Goal: Information Seeking & Learning: Learn about a topic

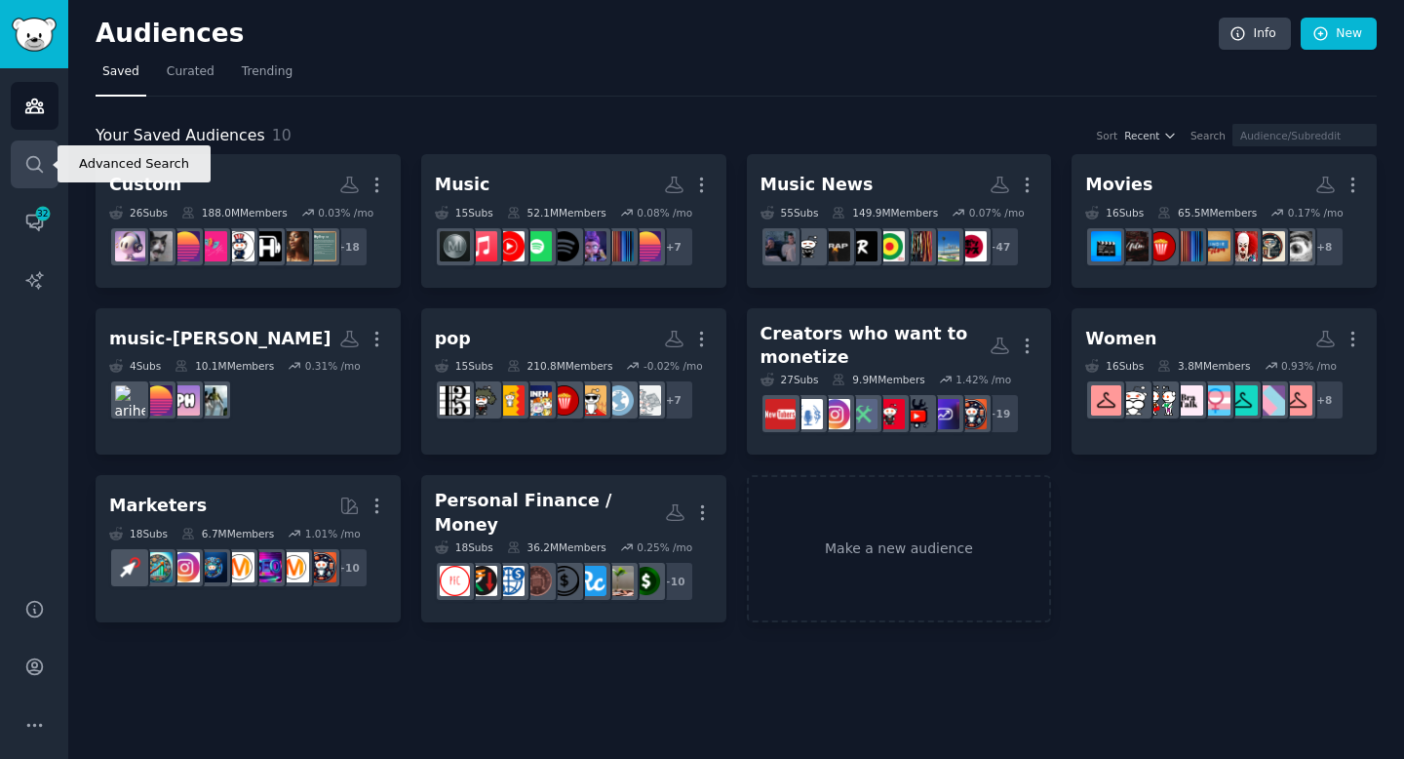
click at [25, 172] on icon "Sidebar" at bounding box center [34, 164] width 20 height 20
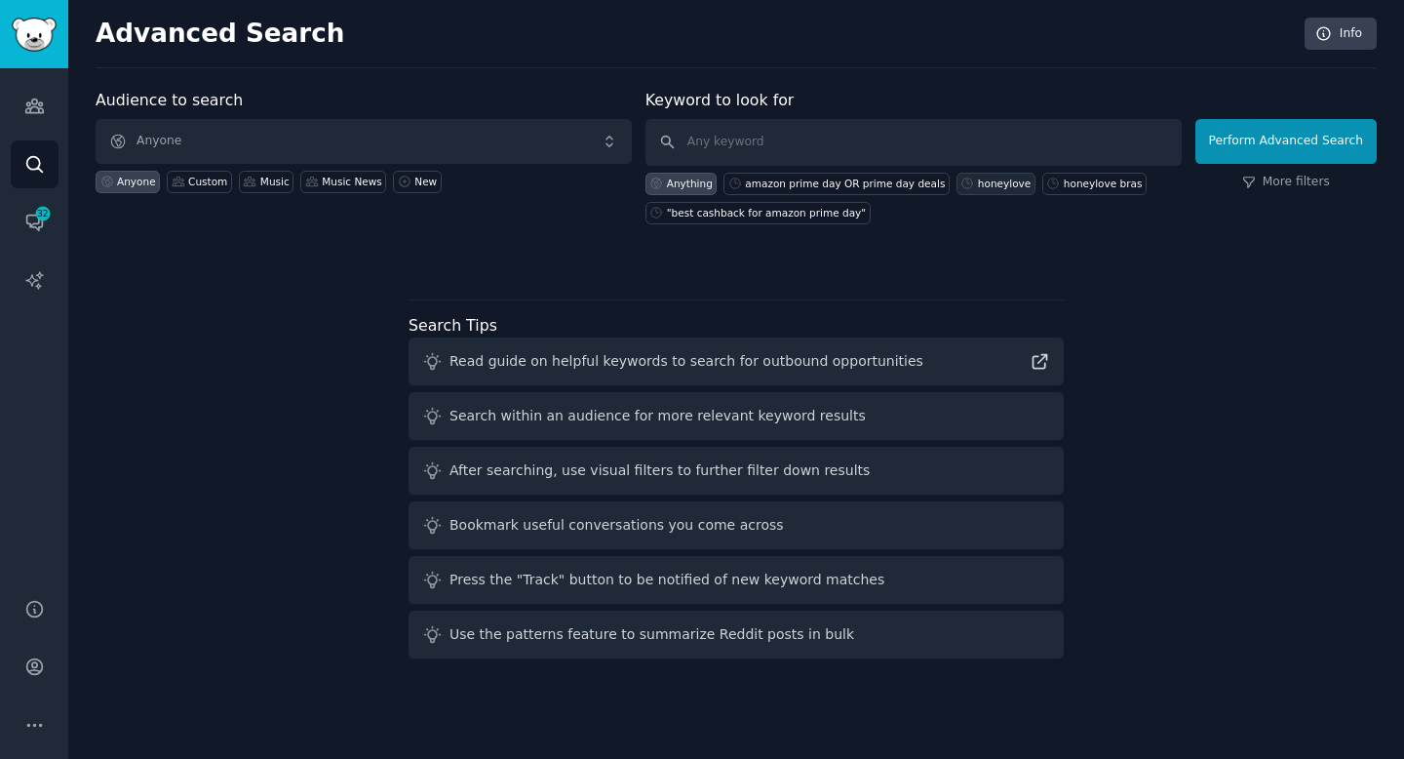
click at [994, 174] on div "honeylove" at bounding box center [996, 184] width 79 height 22
type input "honeylove"
click at [1127, 147] on input "honeylove" at bounding box center [914, 142] width 536 height 47
click button "Perform Advanced Search" at bounding box center [1286, 141] width 181 height 45
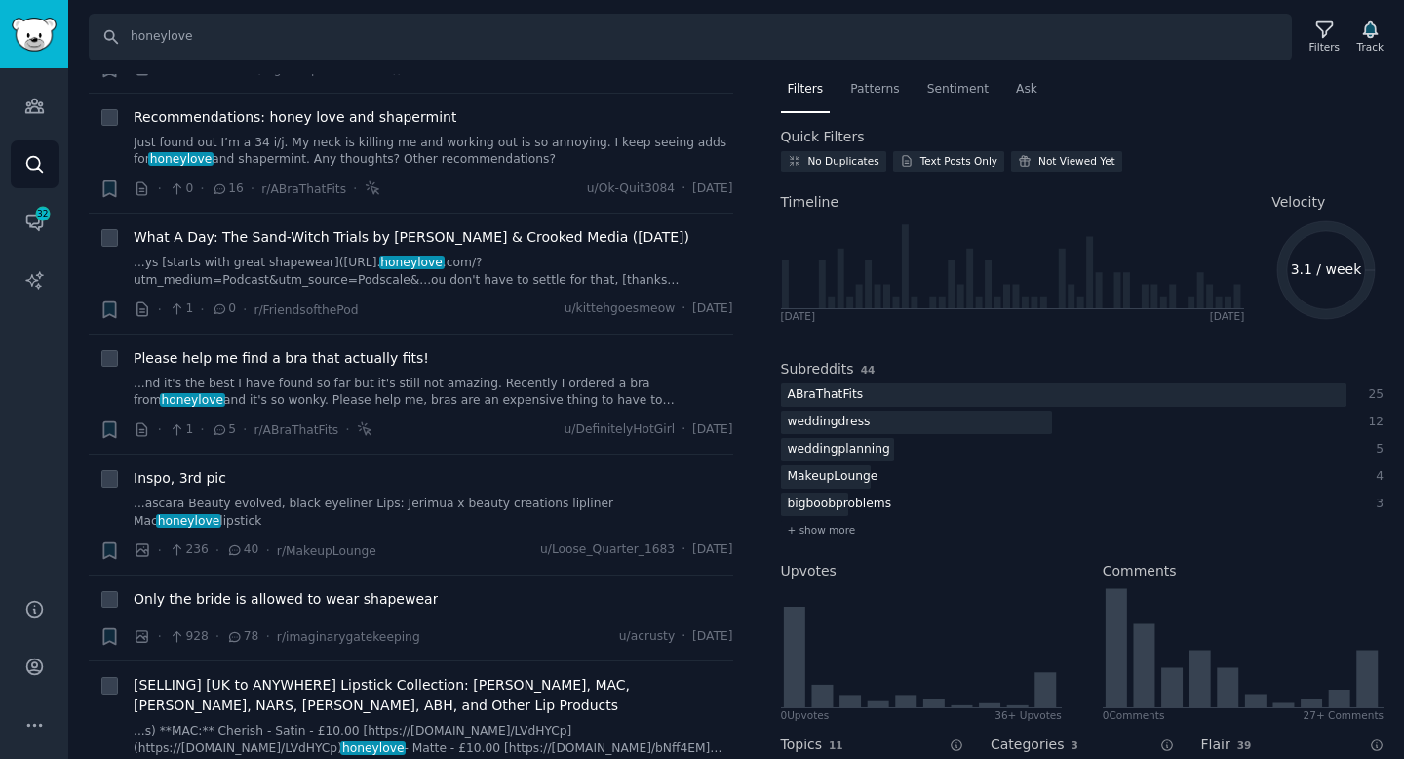
scroll to position [2310, 0]
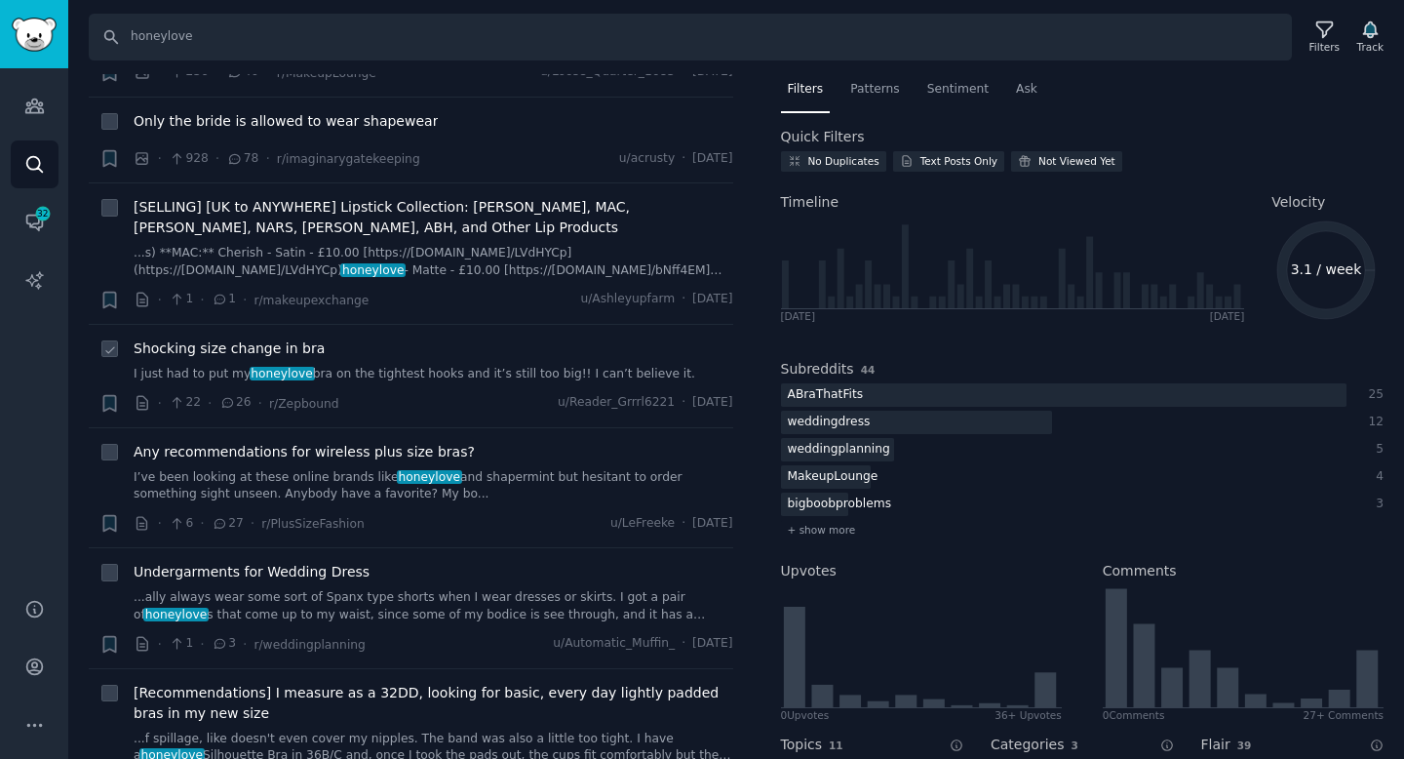
click at [285, 338] on span "Shocking size change in bra" at bounding box center [229, 348] width 191 height 20
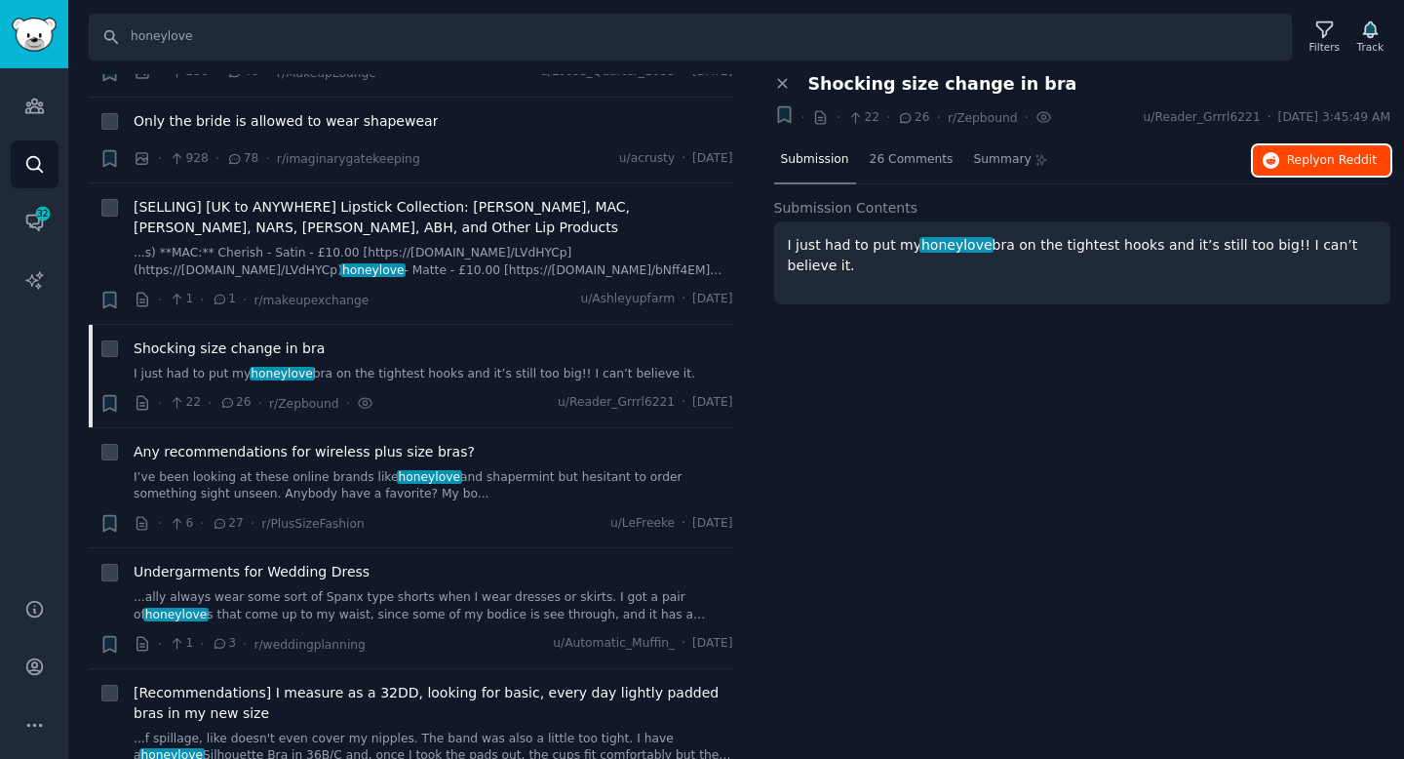
click at [1289, 163] on span "Reply on Reddit" at bounding box center [1332, 161] width 90 height 18
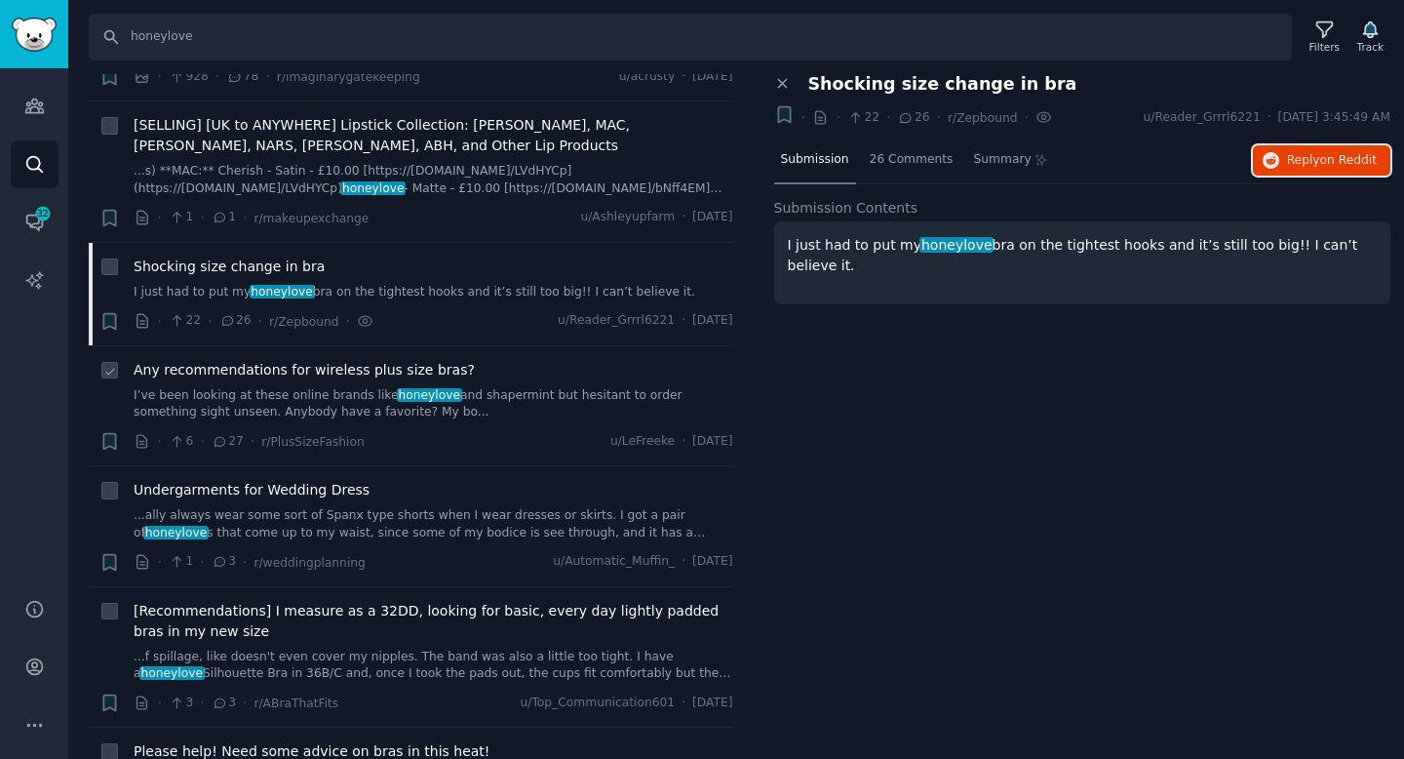
scroll to position [2412, 0]
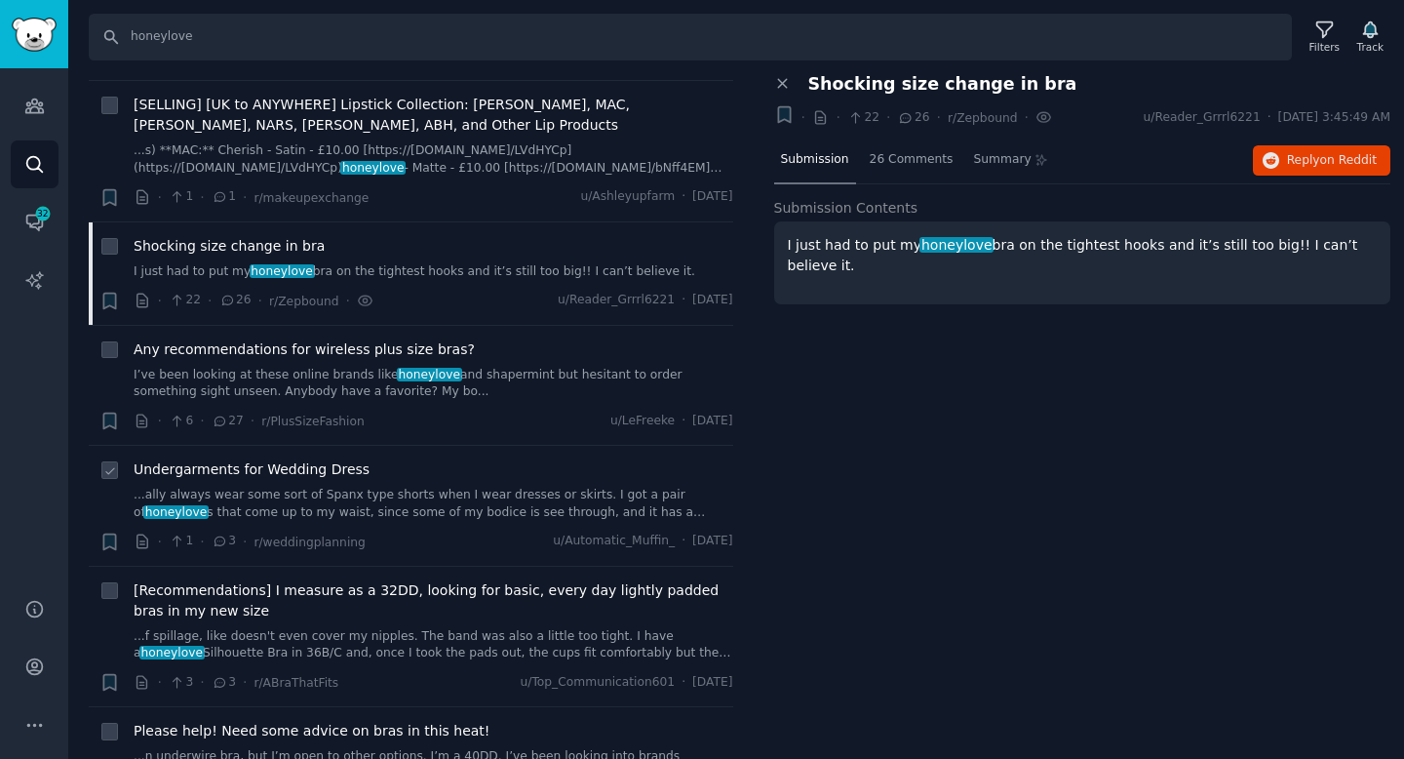
click at [490, 487] on link "...ally always wear some sort of Spanx type shorts when I wear dresses or skirt…" at bounding box center [434, 504] width 600 height 34
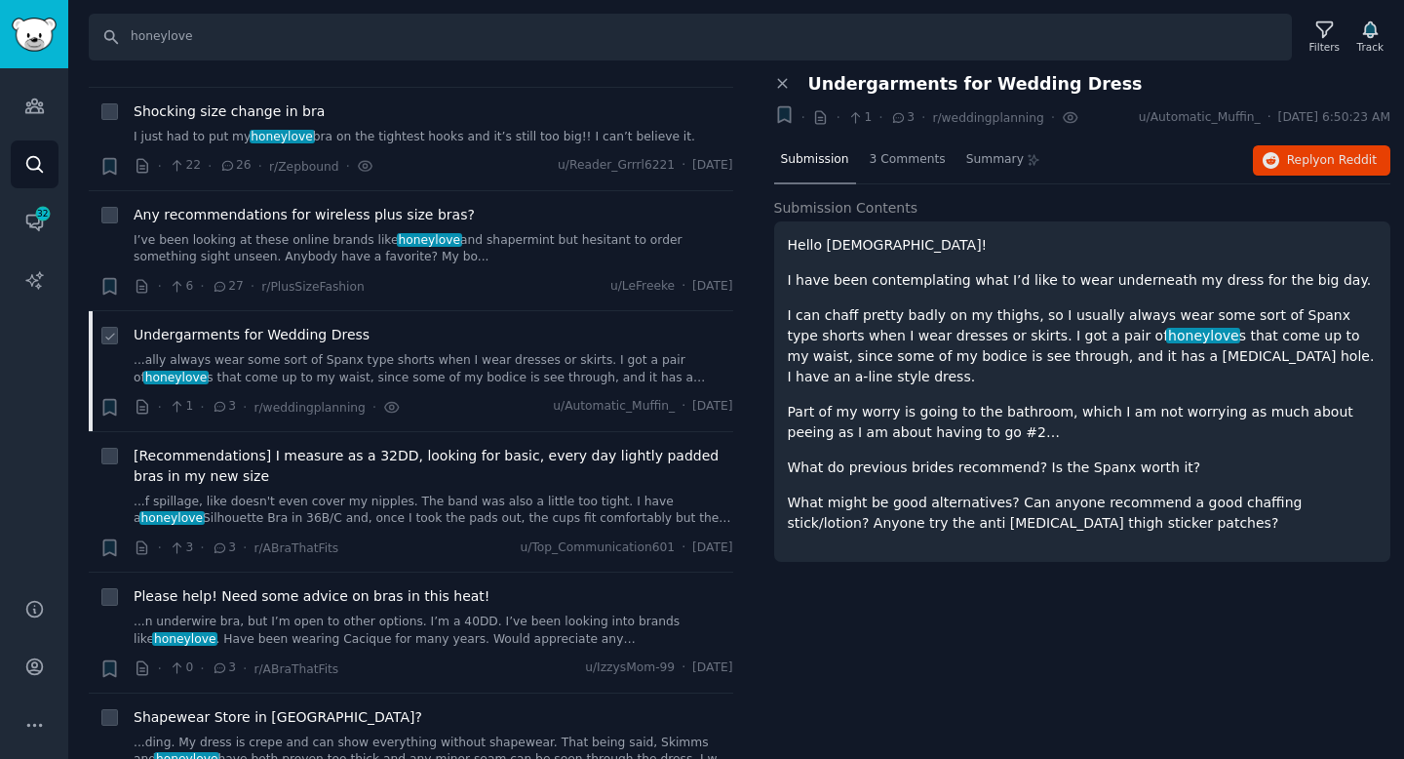
scroll to position [2550, 0]
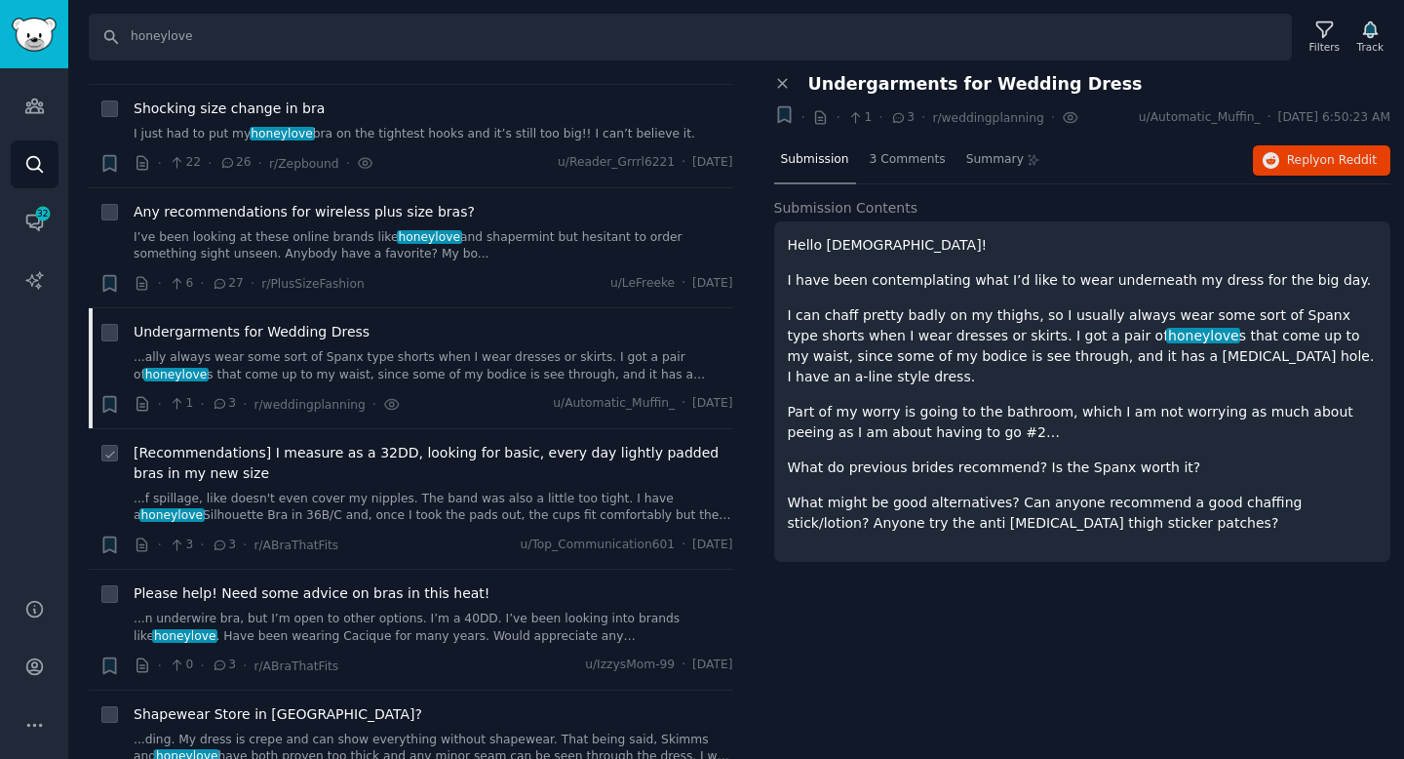
click at [520, 491] on link "...f spillage, like doesn't even cover my nipples. The band was also a little t…" at bounding box center [434, 508] width 600 height 34
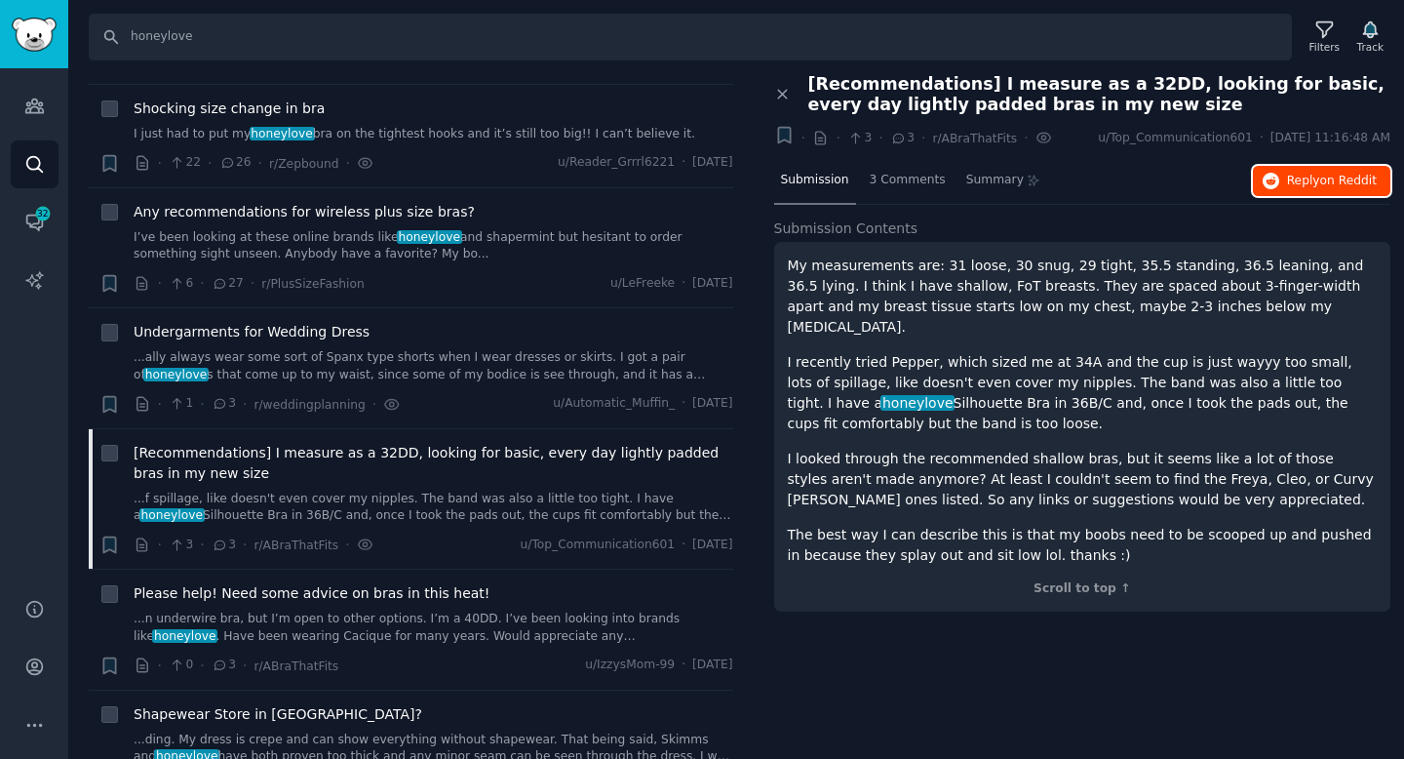
click at [1287, 174] on span "Reply on Reddit" at bounding box center [1332, 182] width 90 height 18
click at [509, 611] on link "...n underwire bra, but I’m open to other options. I’m a 40DD. I’ve been lookin…" at bounding box center [434, 628] width 600 height 34
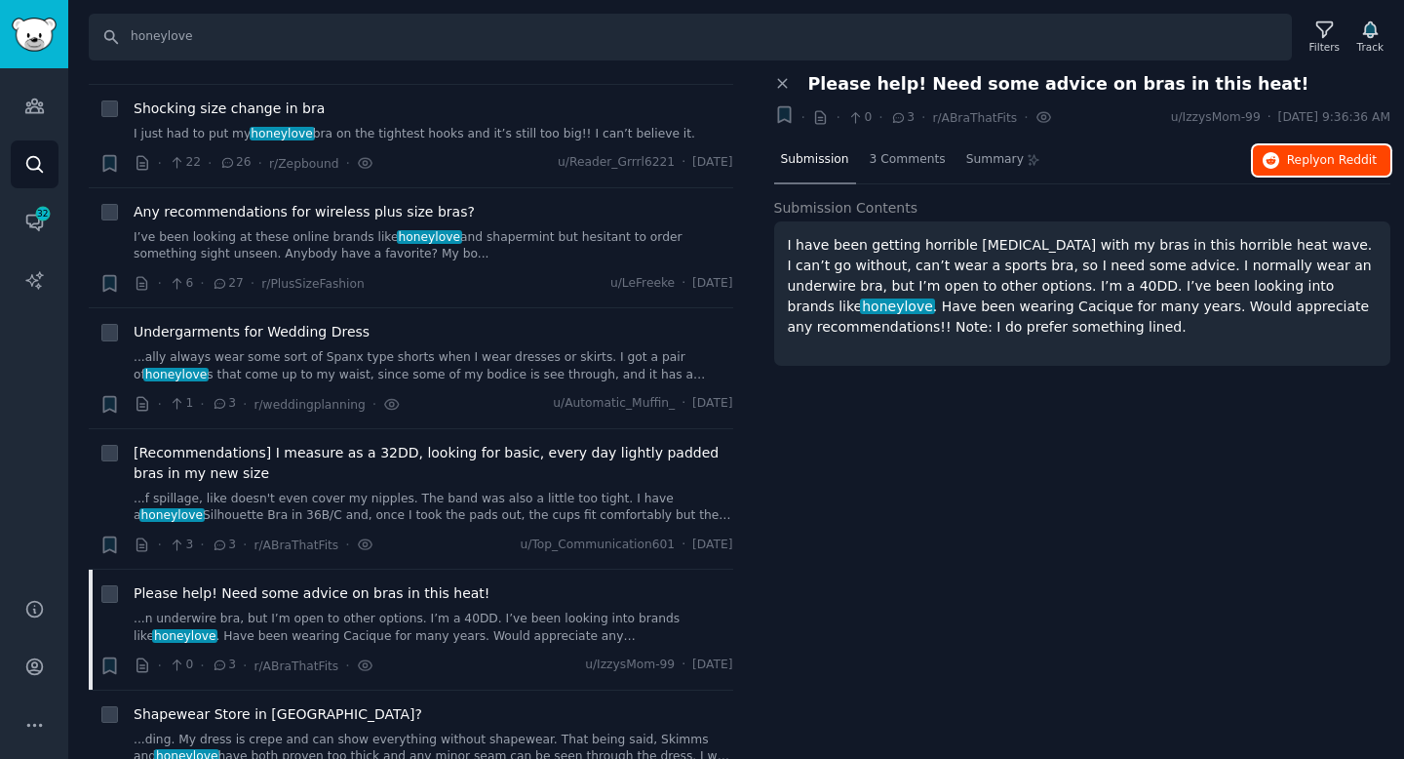
click at [1285, 146] on button "Reply on Reddit" at bounding box center [1322, 160] width 138 height 31
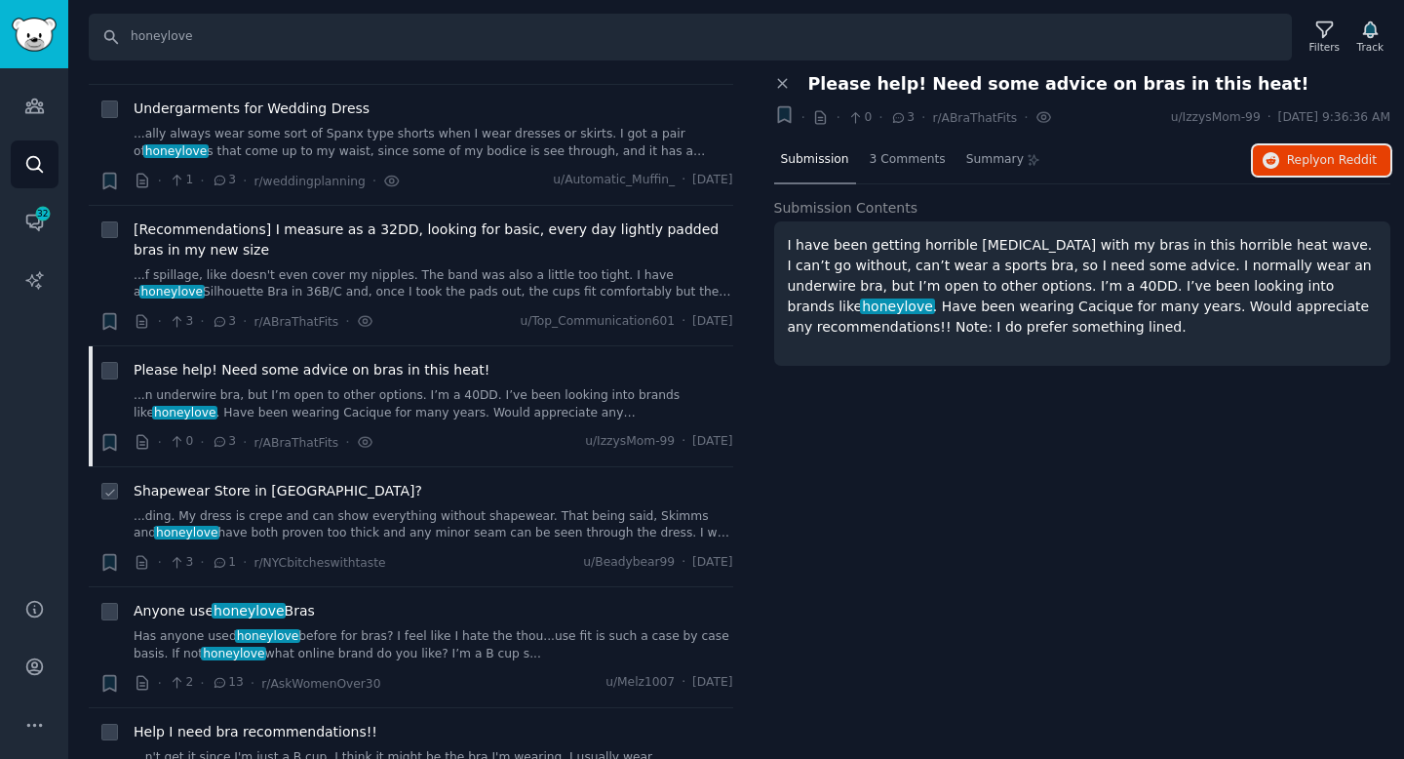
scroll to position [2872, 0]
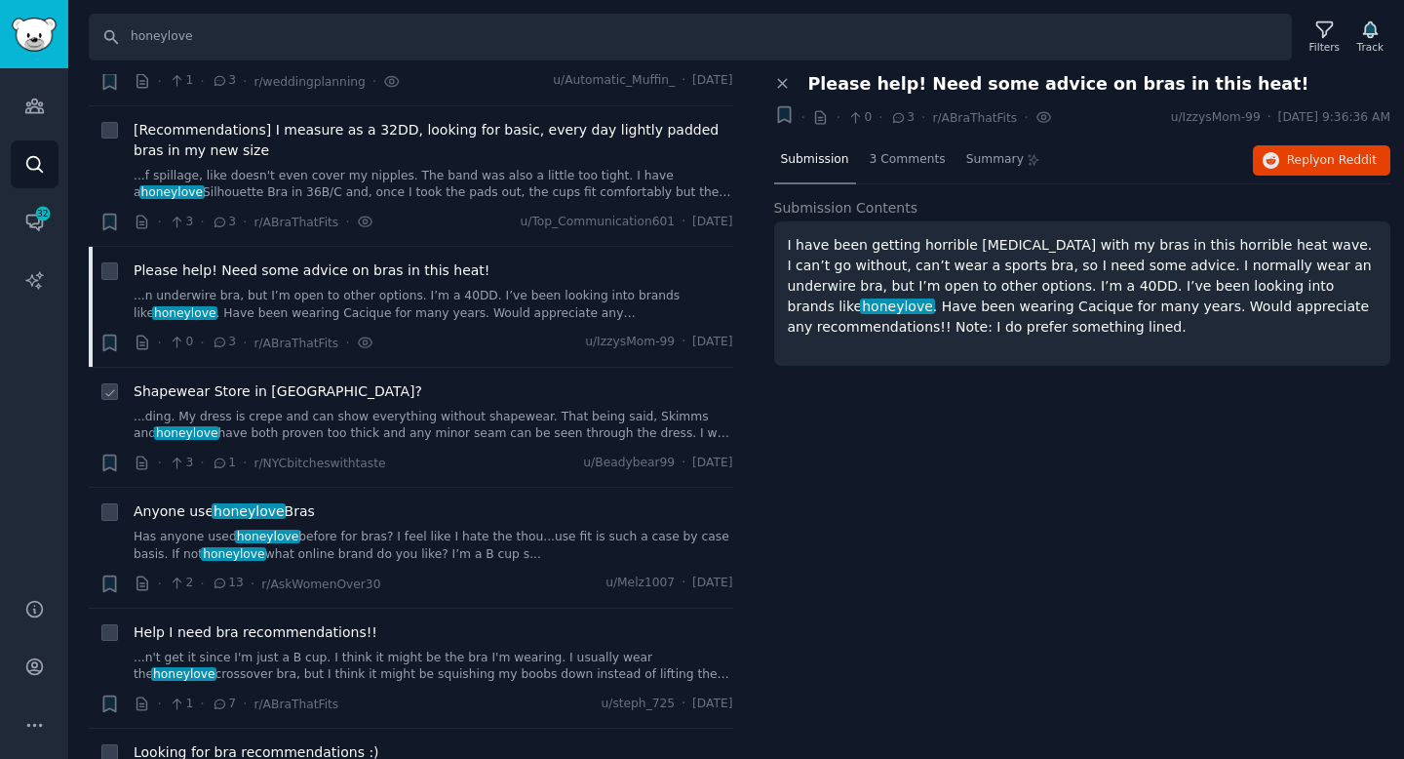
click at [480, 409] on link "...ding. My dress is crepe and can show everything without shapewear. That bein…" at bounding box center [434, 426] width 600 height 34
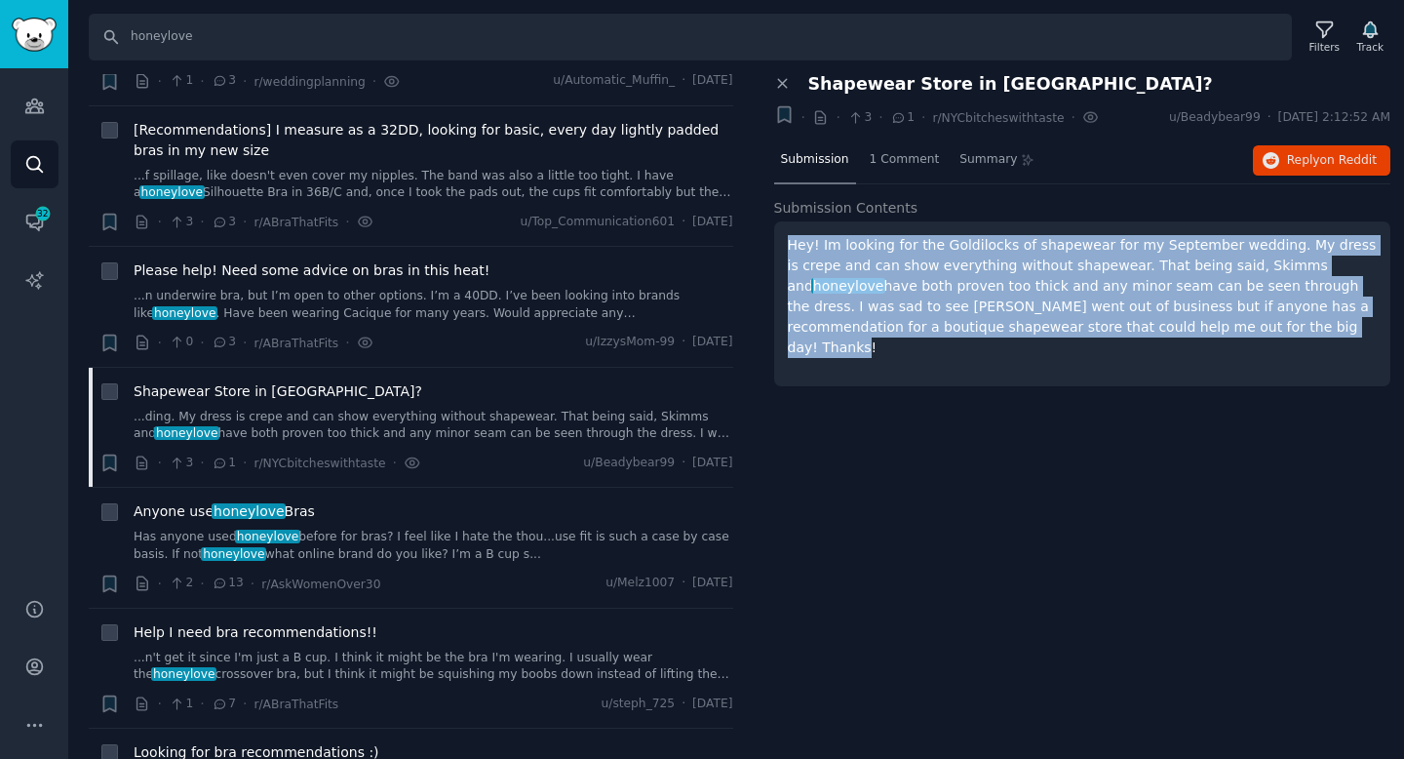
drag, startPoint x: 1236, startPoint y: 322, endPoint x: 766, endPoint y: 253, distance: 475.2
click at [766, 253] on div "Close panel Shapewear Store in [GEOGRAPHIC_DATA]? + · · 3 · 1 · r/NYCbitcheswit…" at bounding box center [1083, 241] width 645 height 334
copy p "Hey! Im looking for the Goldilocks of shapewear for my September wedding. My dr…"
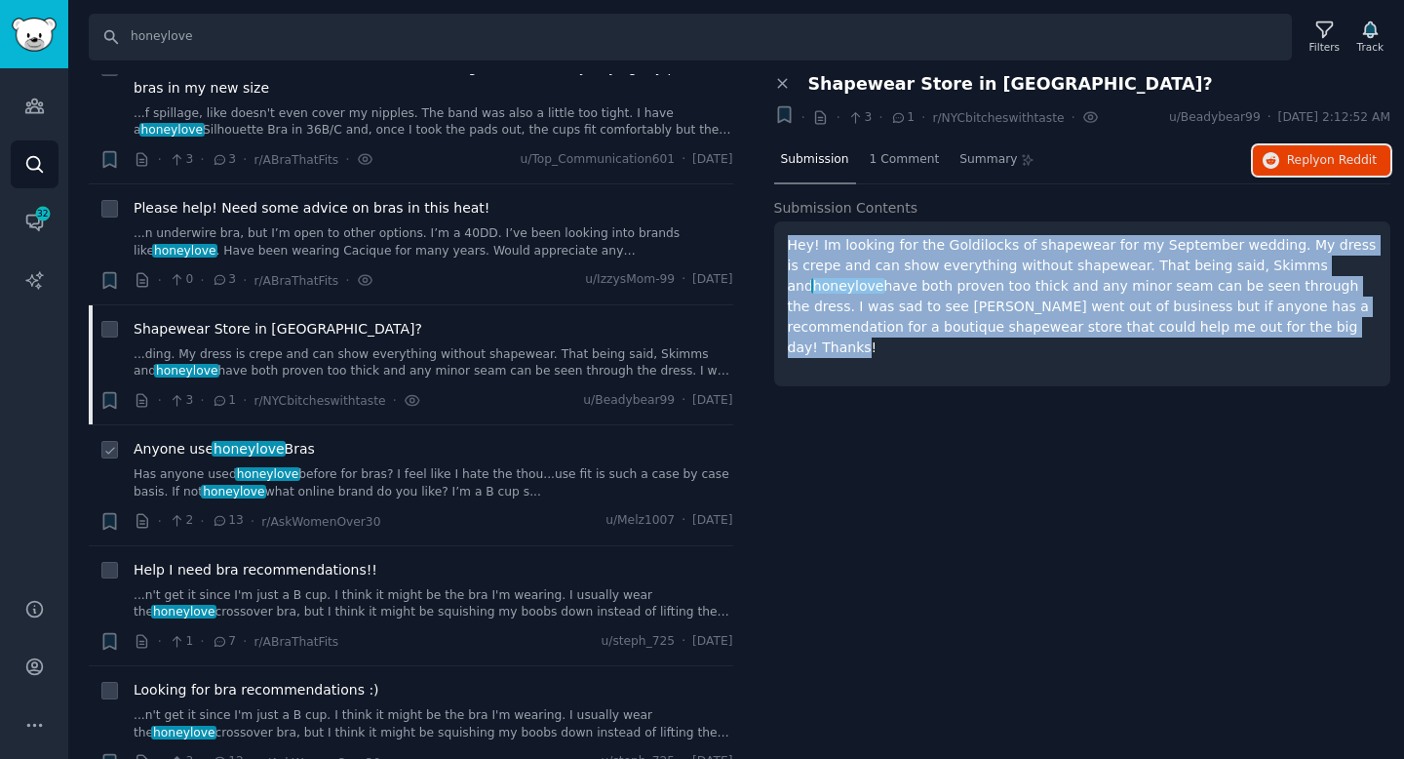
scroll to position [2974, 0]
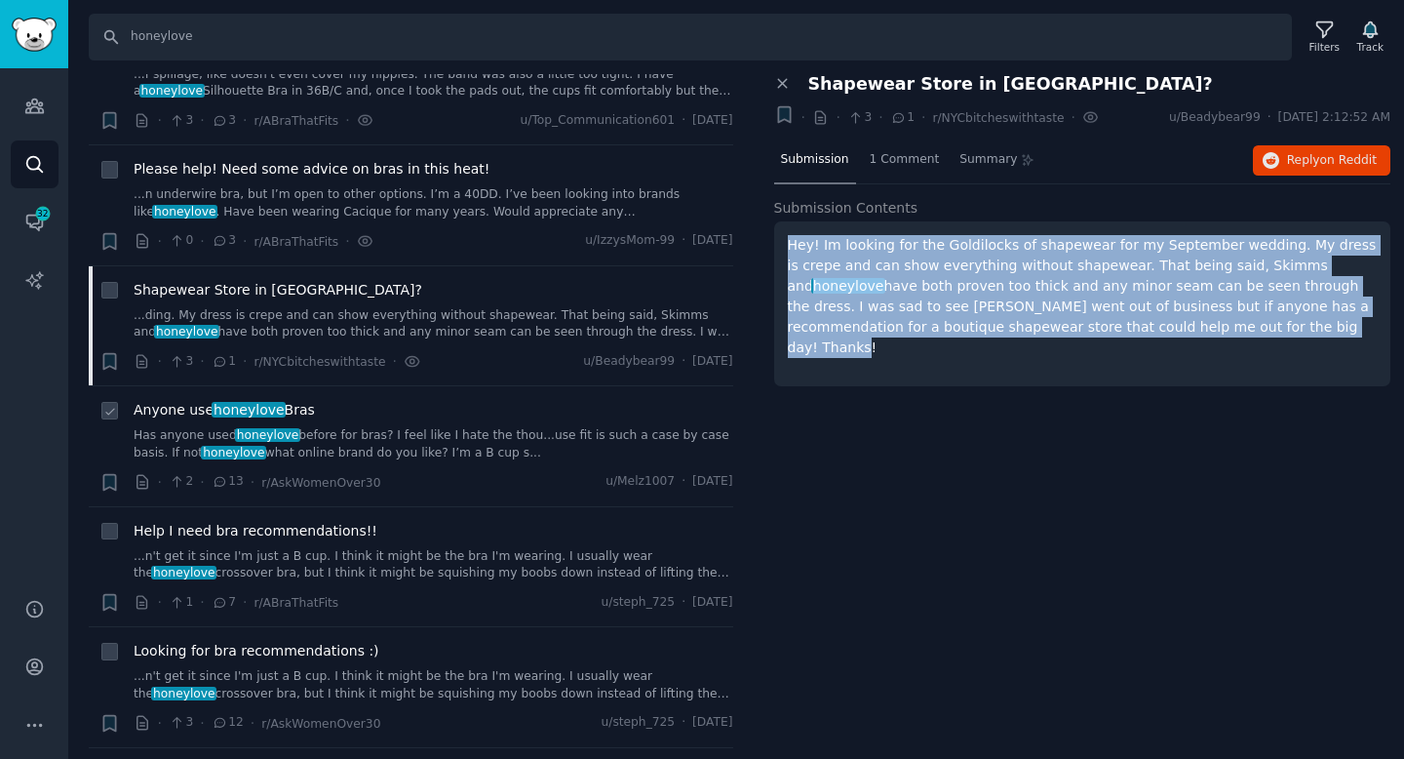
click at [515, 427] on link "Has anyone used honeylove before for bras? I feel like I hate the thou...use fi…" at bounding box center [434, 444] width 600 height 34
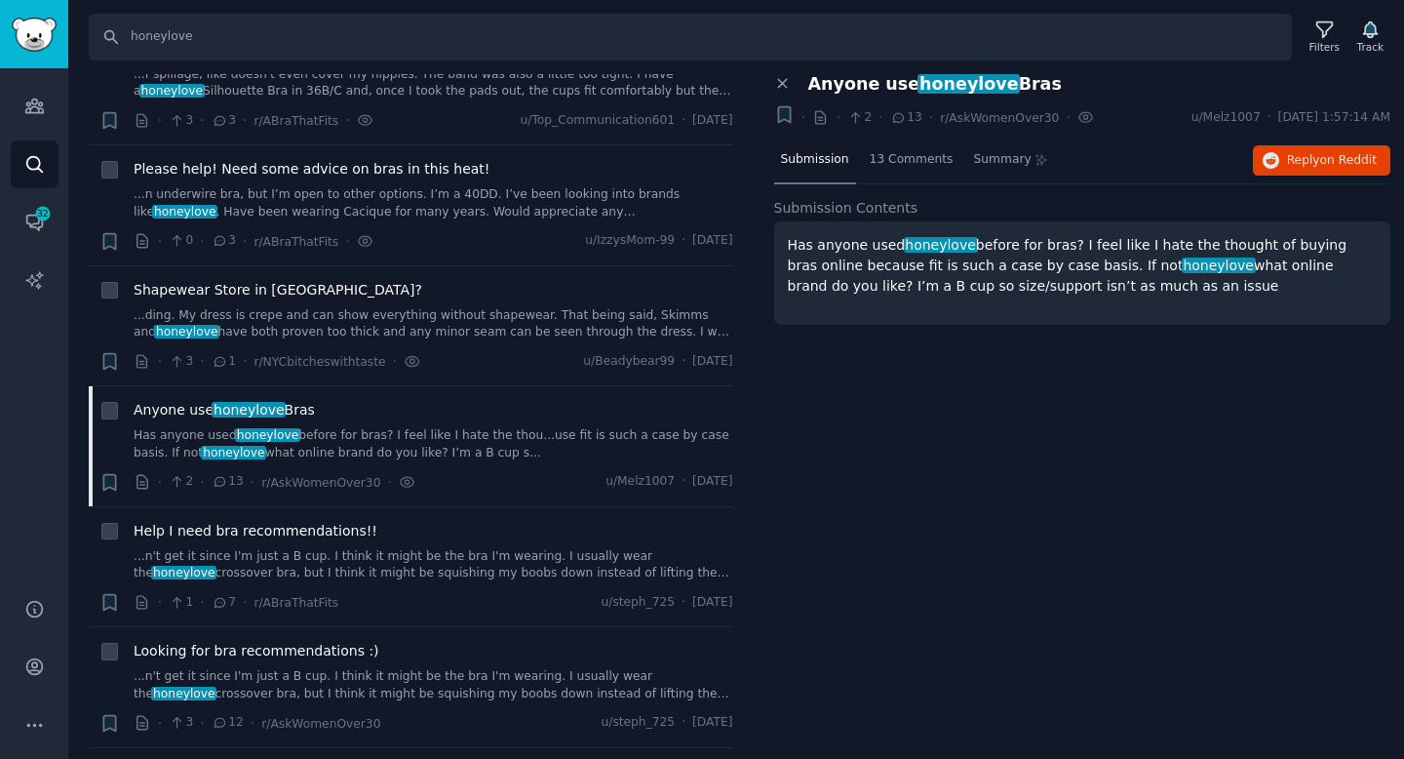
drag, startPoint x: 1091, startPoint y: 288, endPoint x: 781, endPoint y: 240, distance: 313.8
click at [781, 240] on div "Has anyone used honeylove before for bras? I feel like I hate the thought of bu…" at bounding box center [1082, 272] width 617 height 103
copy p "Has anyone used honeylove before for bras? I feel like I hate the thought of bu…"
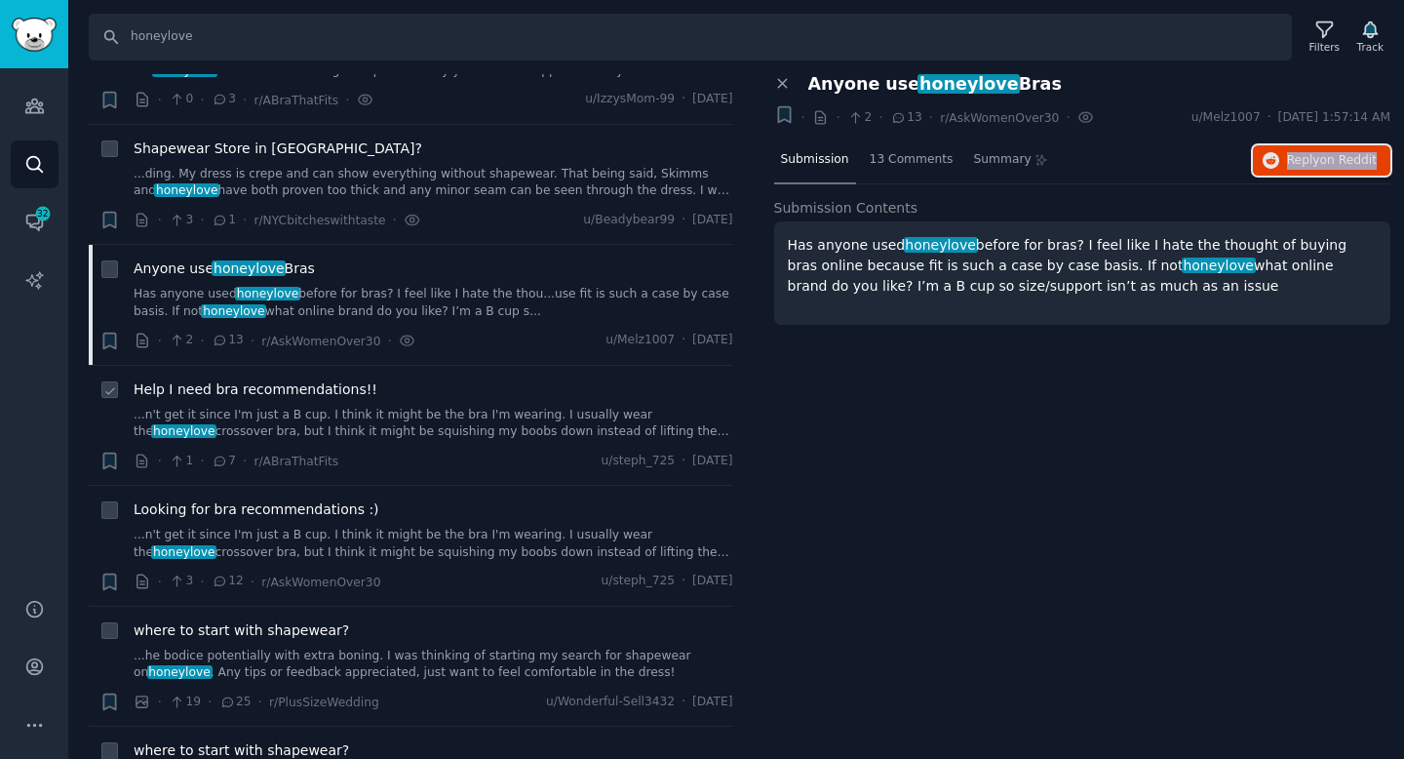
scroll to position [3116, 0]
click at [494, 450] on div "· 1 · 7 · r/ABraThatFits u/steph_725 · [DATE]" at bounding box center [434, 460] width 600 height 20
click at [608, 378] on div "Help I need bra recommendations!!" at bounding box center [434, 388] width 600 height 20
click at [605, 406] on link "...n't get it since I'm just a B cup. I think it might be the bra I'm wearing. …" at bounding box center [434, 423] width 600 height 34
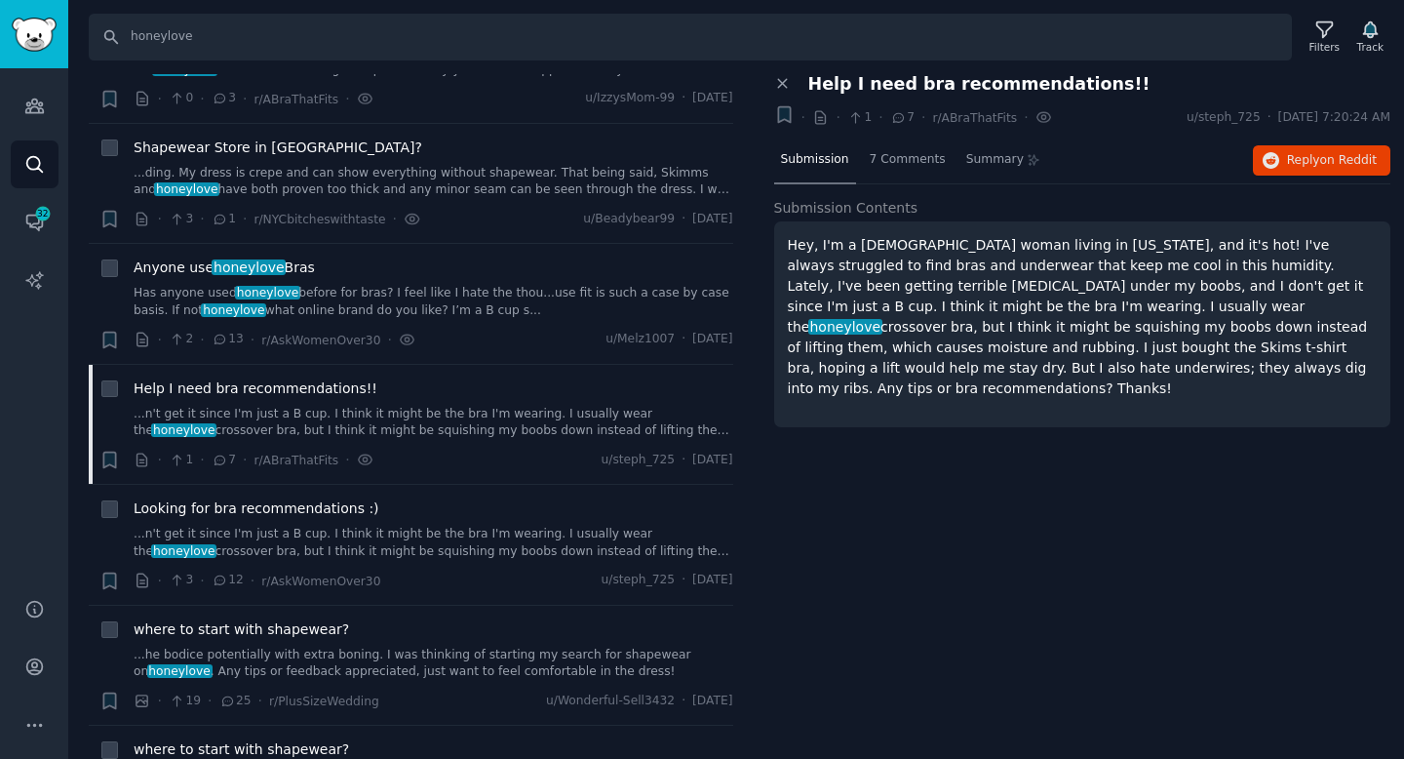
drag, startPoint x: 1185, startPoint y: 366, endPoint x: 774, endPoint y: 226, distance: 433.7
click at [774, 224] on div "Hey, I'm a [DEMOGRAPHIC_DATA] woman living in [US_STATE], and it's hot! I've al…" at bounding box center [1082, 324] width 617 height 206
copy p "Hey, I'm a [DEMOGRAPHIC_DATA] woman living in [US_STATE], and it's hot! I've al…"
click at [0, 0] on div "Audiences Search Conversations 32 AI Reports Help Account More Search honeylove…" at bounding box center [702, 379] width 1404 height 759
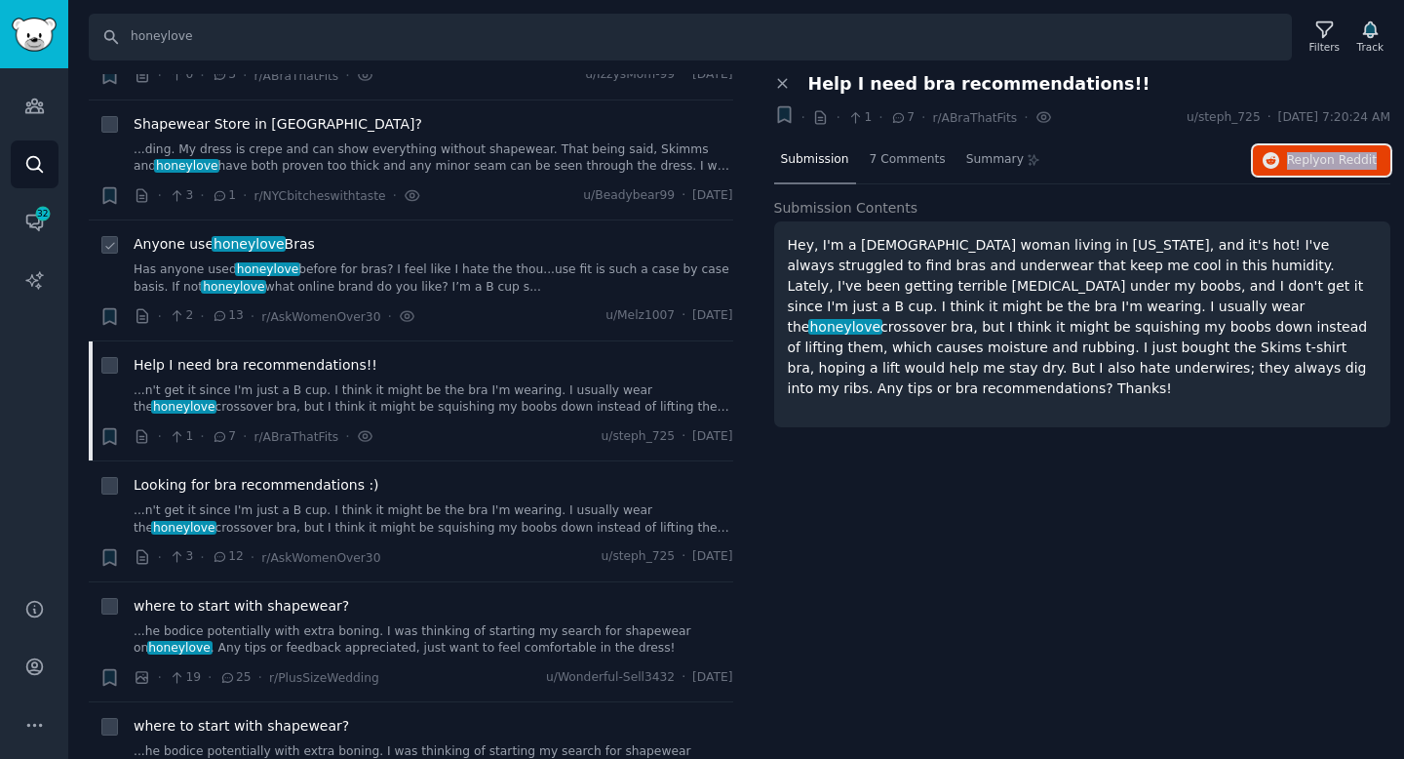
scroll to position [3141, 0]
click at [493, 501] on link "...n't get it since I'm just a B cup. I think it might be the bra I'm wearing. …" at bounding box center [434, 518] width 600 height 34
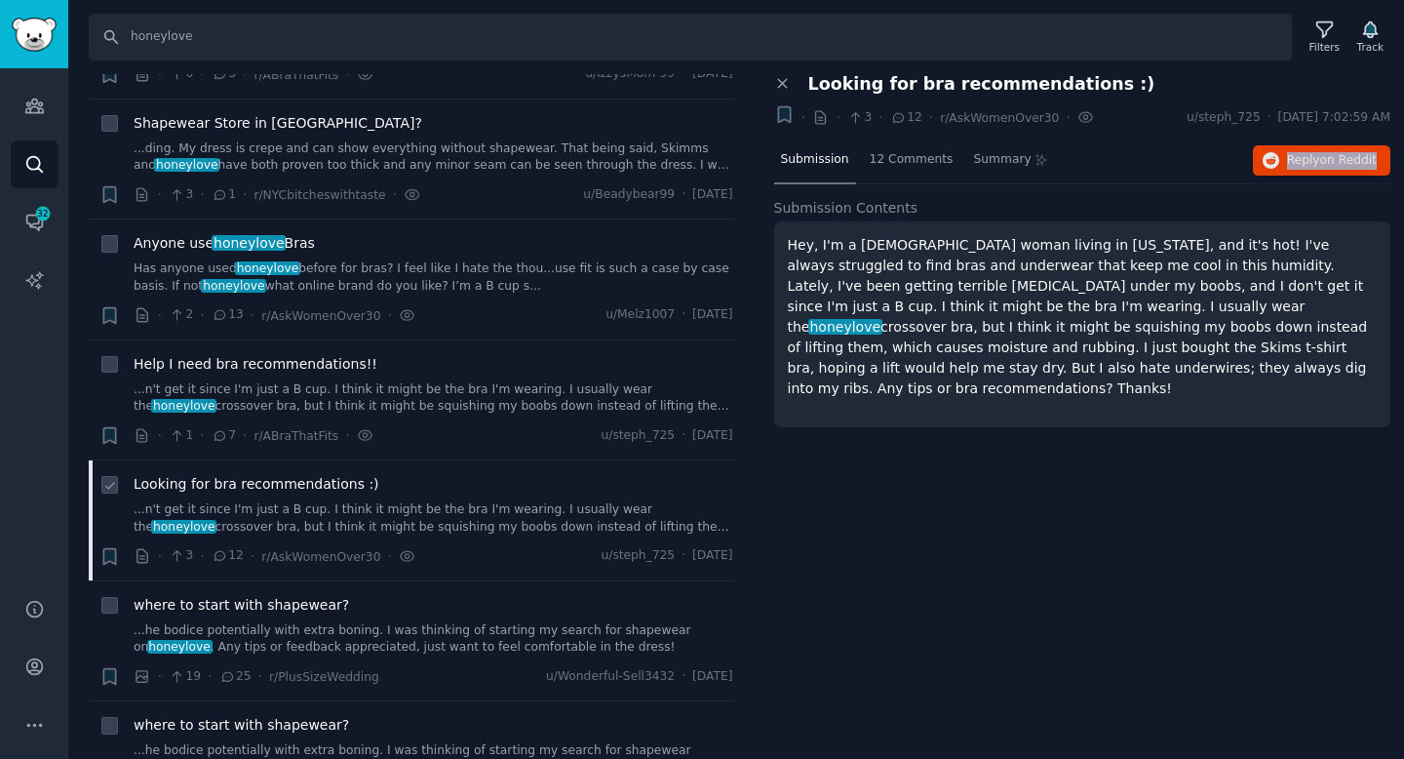
scroll to position [3218, 0]
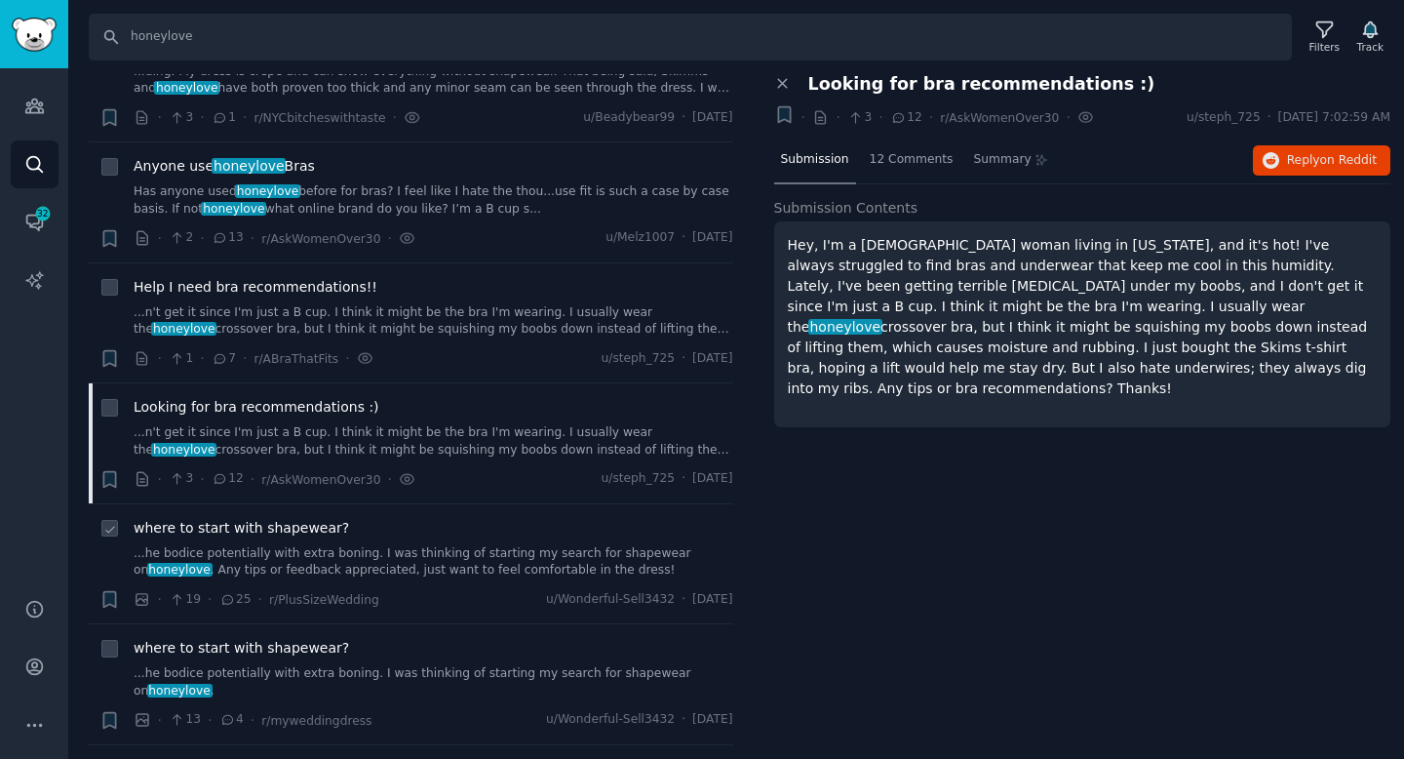
click at [493, 518] on div "where to start with shapewear?" at bounding box center [434, 528] width 600 height 20
click at [491, 545] on link "...he bodice potentially with extra boning. I was thinking of starting my searc…" at bounding box center [434, 562] width 600 height 34
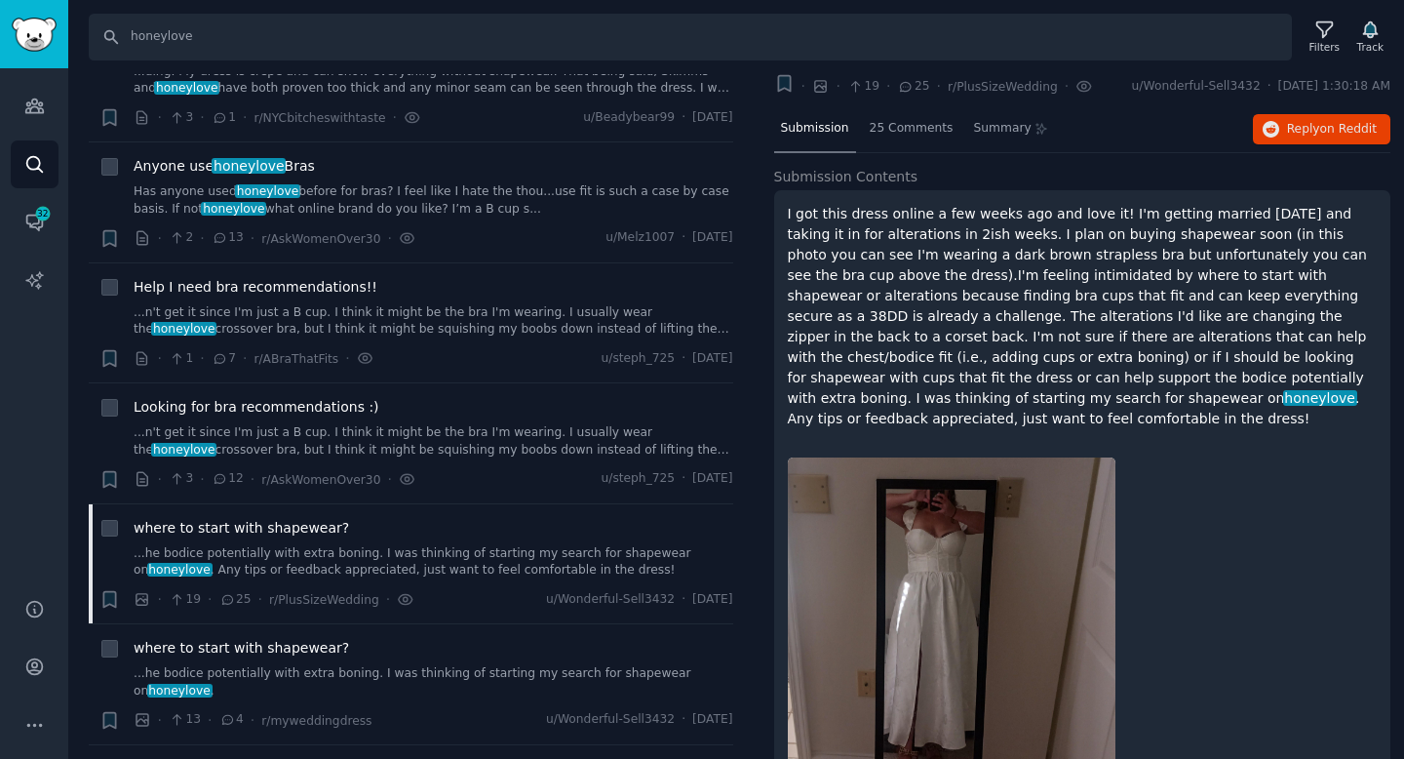
scroll to position [40, 0]
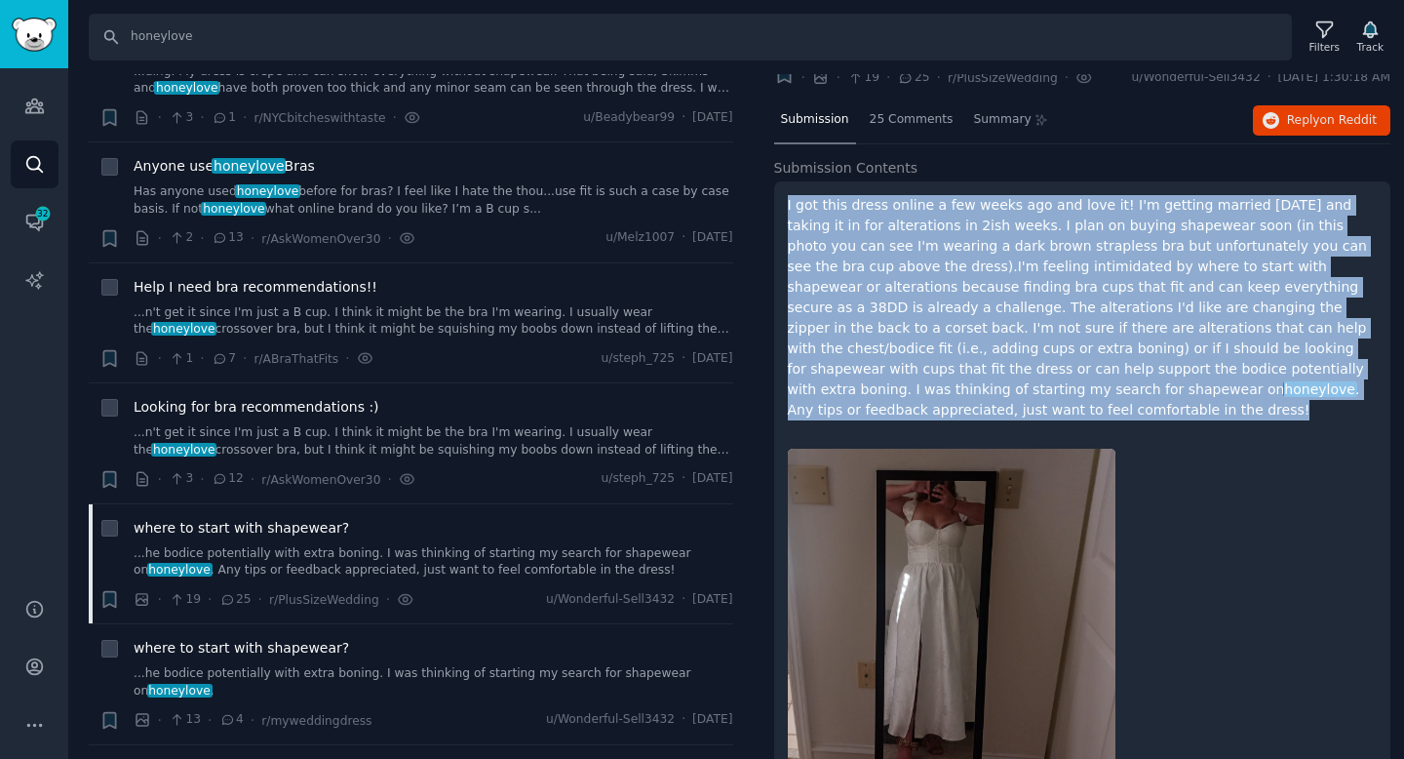
drag, startPoint x: 1353, startPoint y: 388, endPoint x: 784, endPoint y: 204, distance: 597.8
click at [784, 204] on div "I got this dress online a few weeks ago and love it! I'm getting married [DATE]…" at bounding box center [1082, 506] width 617 height 650
copy p "I got this dress online a few weeks ago and love it! I'm getting married [DATE]…"
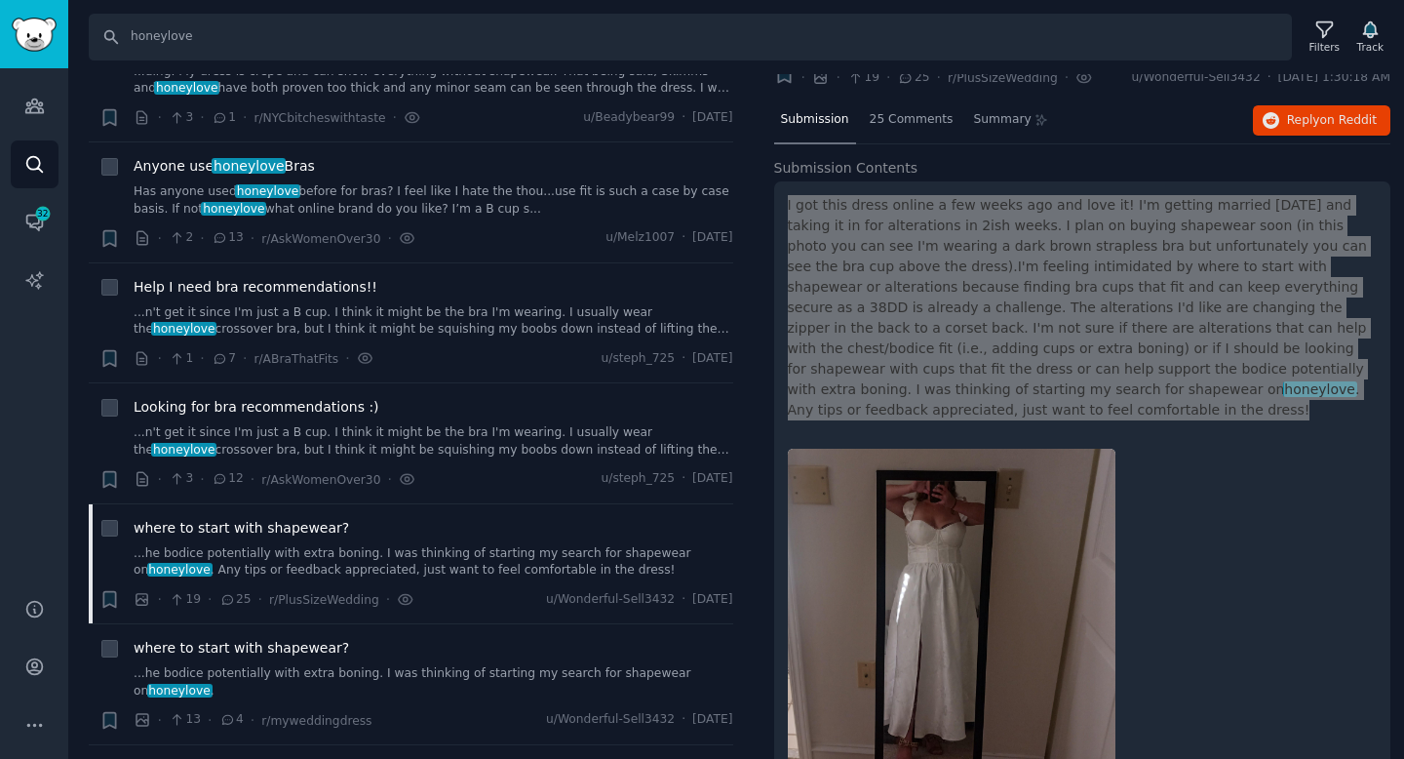
drag, startPoint x: 1309, startPoint y: 132, endPoint x: 1071, endPoint y: 758, distance: 669.9
click at [0, 0] on div "Audiences Search Conversations 32 AI Reports Help Account More Search honeylove…" at bounding box center [702, 379] width 1404 height 759
